Goal: Task Accomplishment & Management: Manage account settings

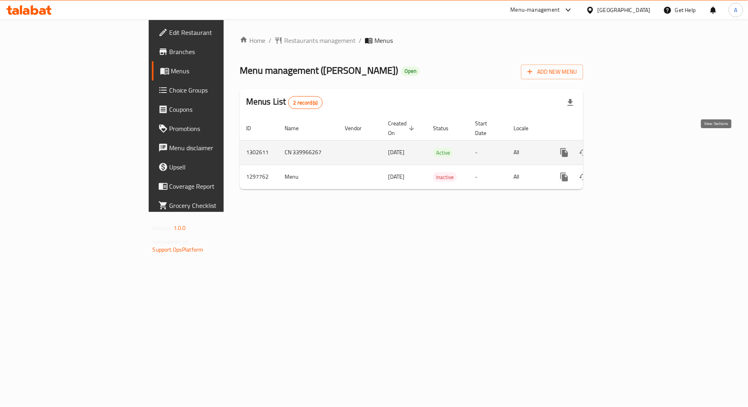
click at [627, 148] on icon "enhanced table" at bounding box center [623, 153] width 10 height 10
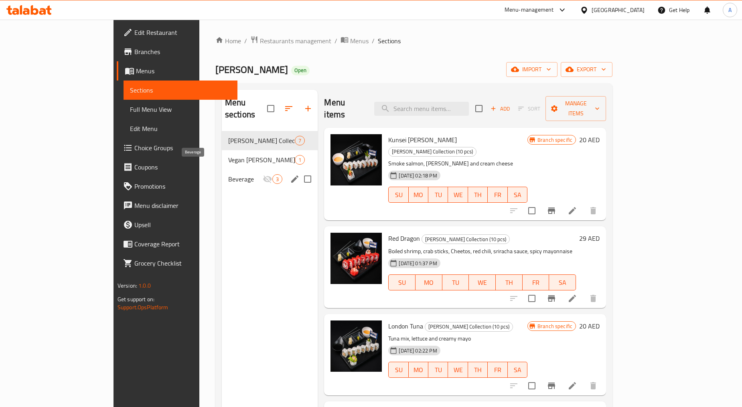
click at [228, 174] on span "Beverage" at bounding box center [245, 179] width 34 height 10
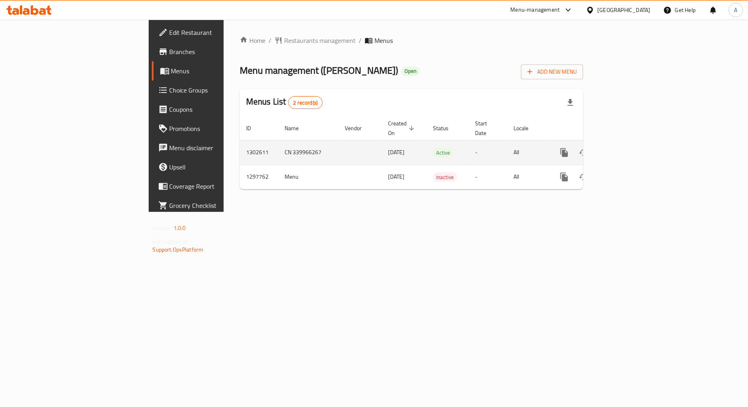
click at [632, 143] on link "enhanced table" at bounding box center [622, 152] width 19 height 19
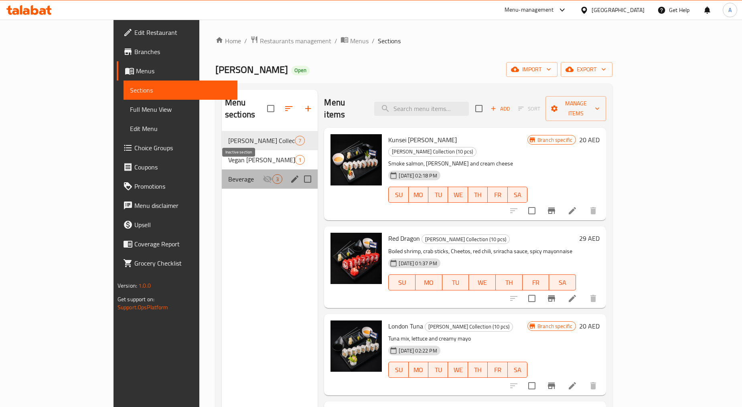
click at [263, 176] on icon "Menu sections" at bounding box center [267, 180] width 9 height 8
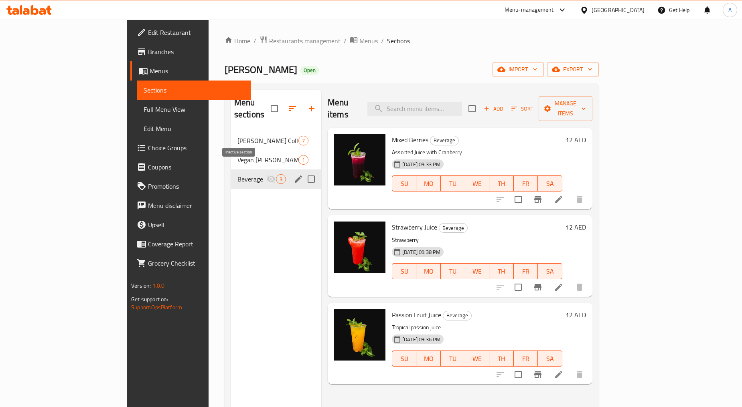
click at [267, 176] on icon "Menu sections" at bounding box center [271, 180] width 9 height 8
click at [294, 174] on icon "edit" at bounding box center [299, 179] width 10 height 10
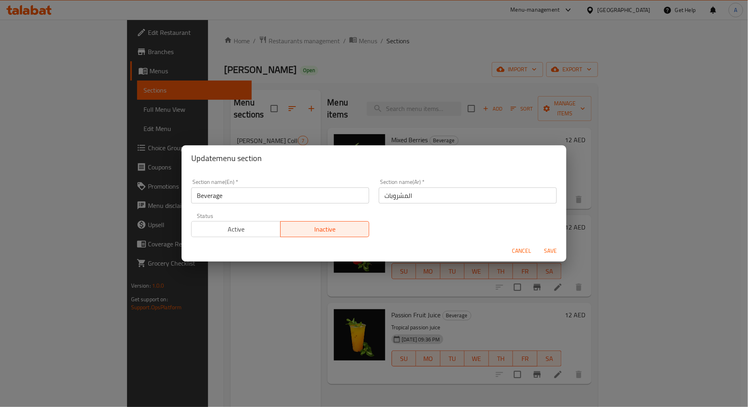
click at [247, 236] on button "Active" at bounding box center [235, 229] width 89 height 16
click at [554, 247] on span "Save" at bounding box center [550, 251] width 19 height 10
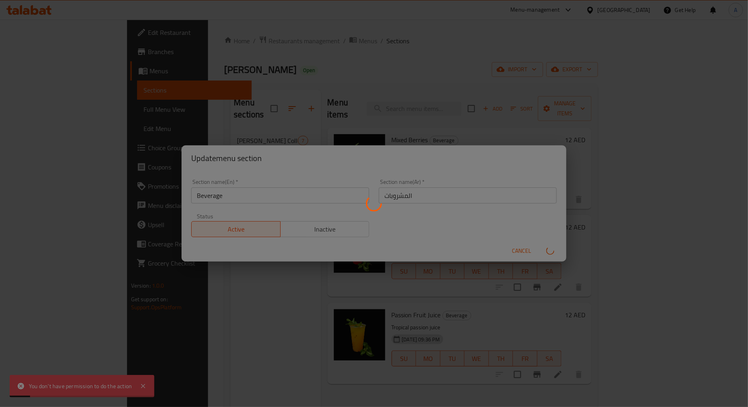
click at [174, 327] on div "Menu sections" at bounding box center [374, 203] width 748 height 407
click at [521, 251] on div "Menu sections" at bounding box center [374, 203] width 748 height 407
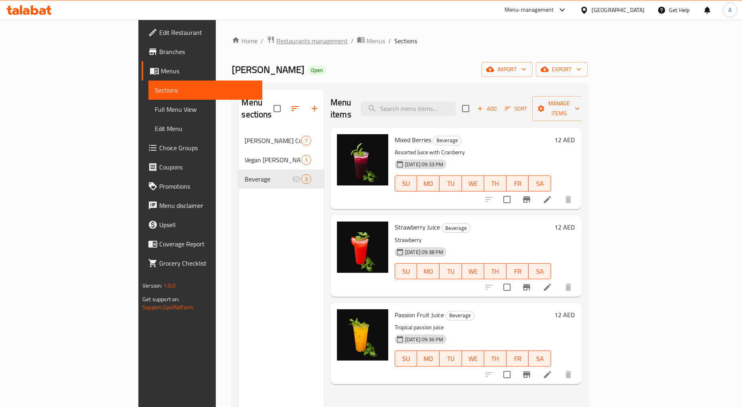
click at [276, 43] on span "Restaurants management" at bounding box center [311, 41] width 71 height 10
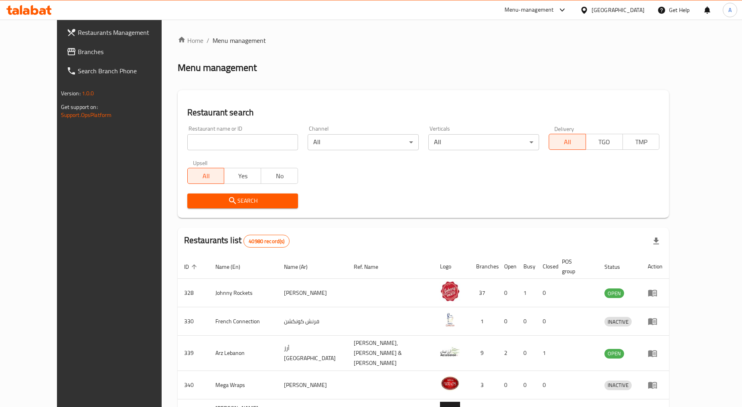
click at [78, 54] on span "Branches" at bounding box center [126, 52] width 97 height 10
